Goal: Find specific page/section: Find specific page/section

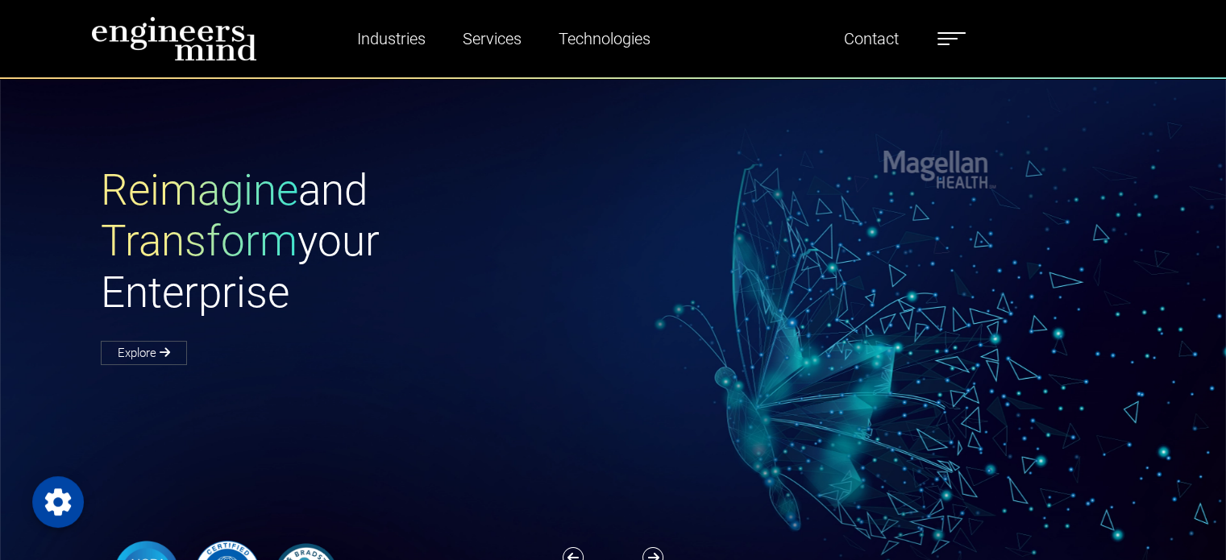
click at [948, 46] on label at bounding box center [951, 38] width 28 height 21
